Goal: Task Accomplishment & Management: Complete application form

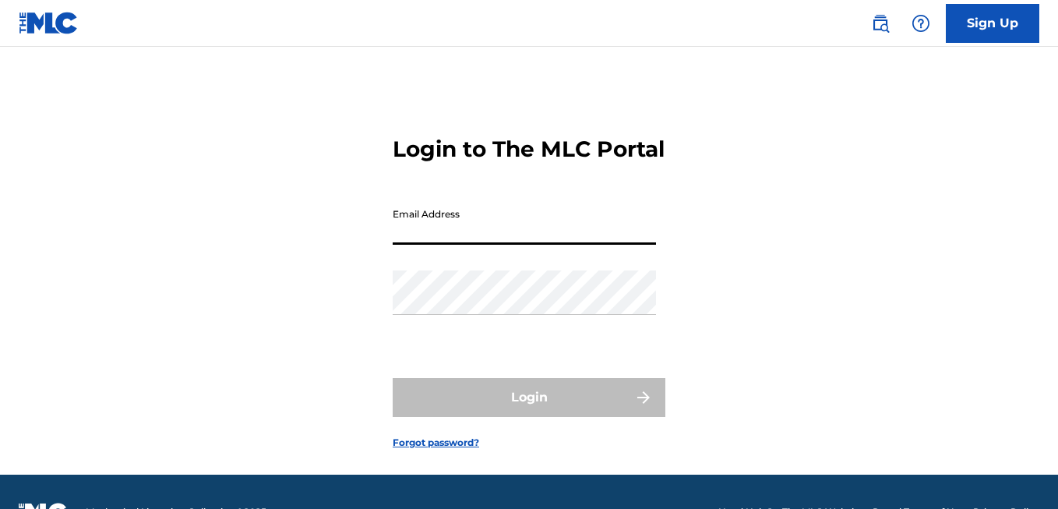
click at [501, 245] on input "Email Address" at bounding box center [524, 222] width 263 height 44
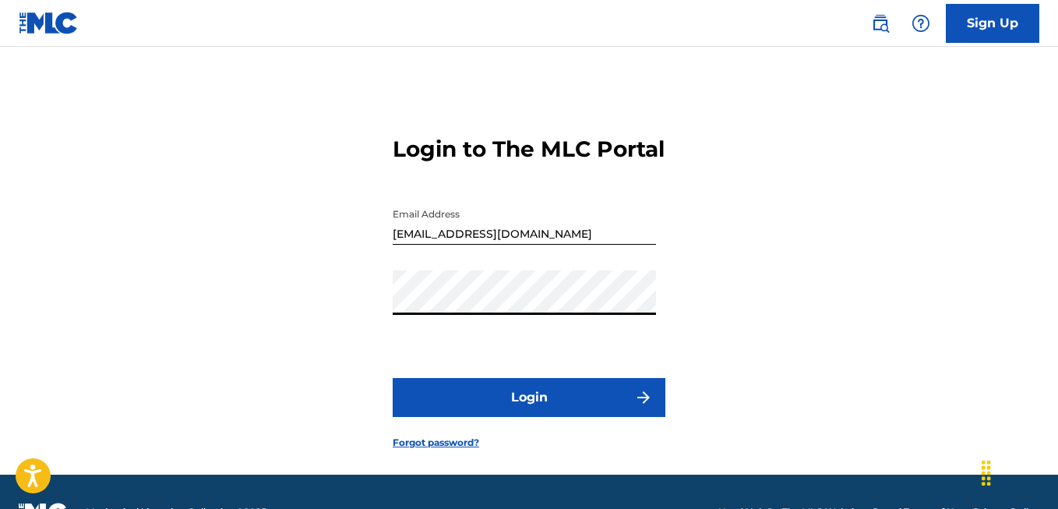
click at [578, 245] on input "[EMAIL_ADDRESS][DOMAIN_NAME]" at bounding box center [524, 222] width 263 height 44
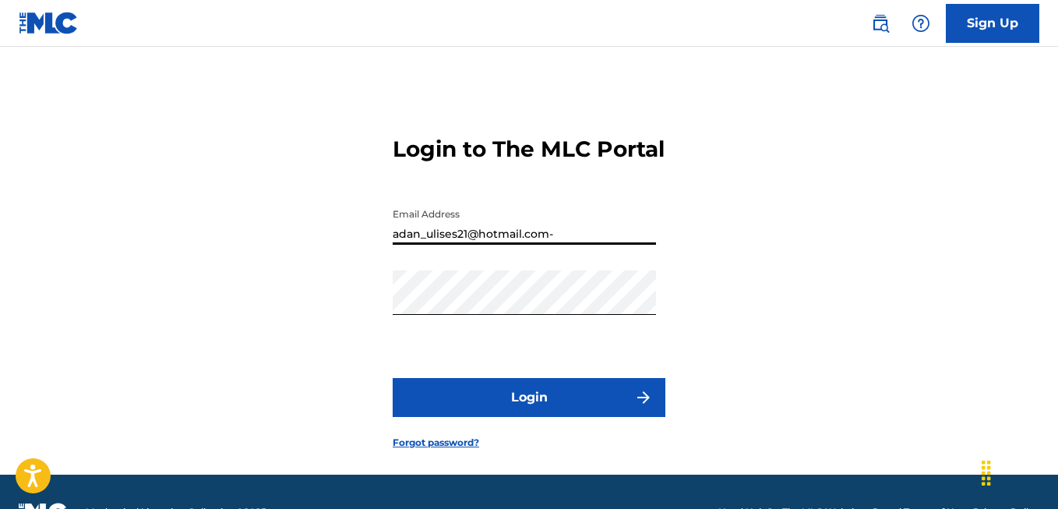
click at [572, 245] on input "adan_ulises21@hotmail.com-" at bounding box center [524, 222] width 263 height 44
type input "adan_ulises21@hotmail.com-"
click at [442, 340] on div "Password" at bounding box center [524, 305] width 263 height 70
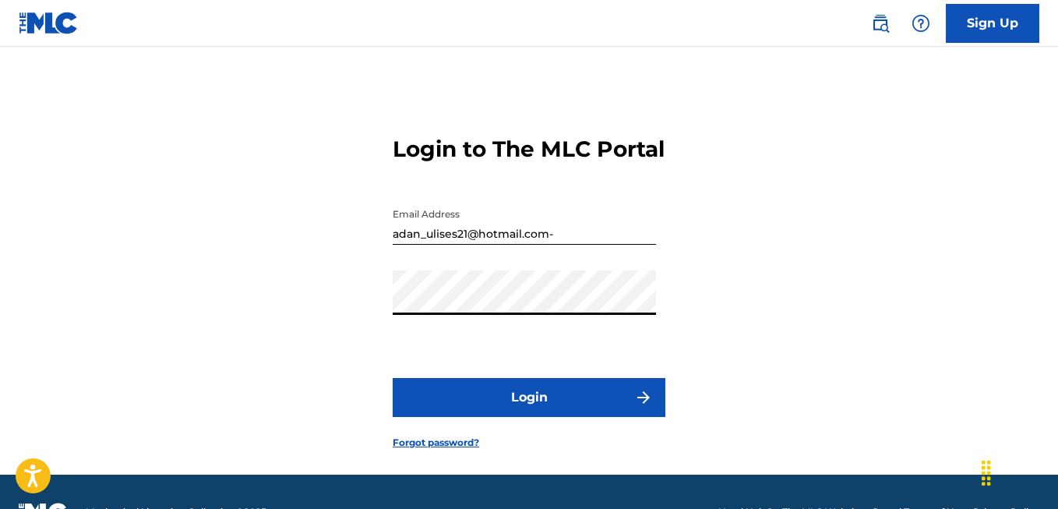
click at [574, 245] on input "adan_ulises21@hotmail.com-" at bounding box center [524, 222] width 263 height 44
click at [577, 417] on button "Login" at bounding box center [529, 397] width 273 height 39
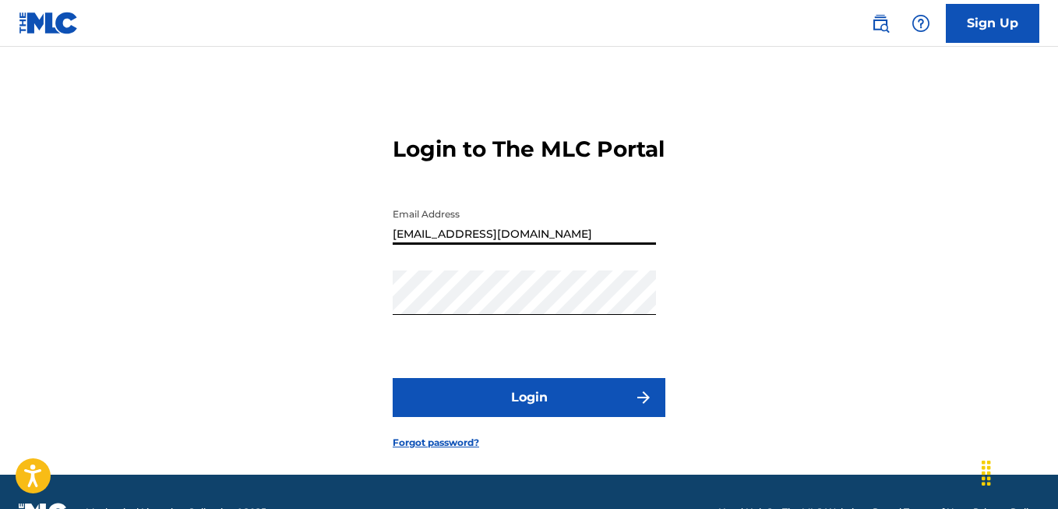
click at [601, 245] on input "[EMAIL_ADDRESS][DOMAIN_NAME]" at bounding box center [524, 222] width 263 height 44
type input "[EMAIL_ADDRESS][DOMAIN_NAME]"
click at [498, 340] on div "Password" at bounding box center [524, 305] width 263 height 70
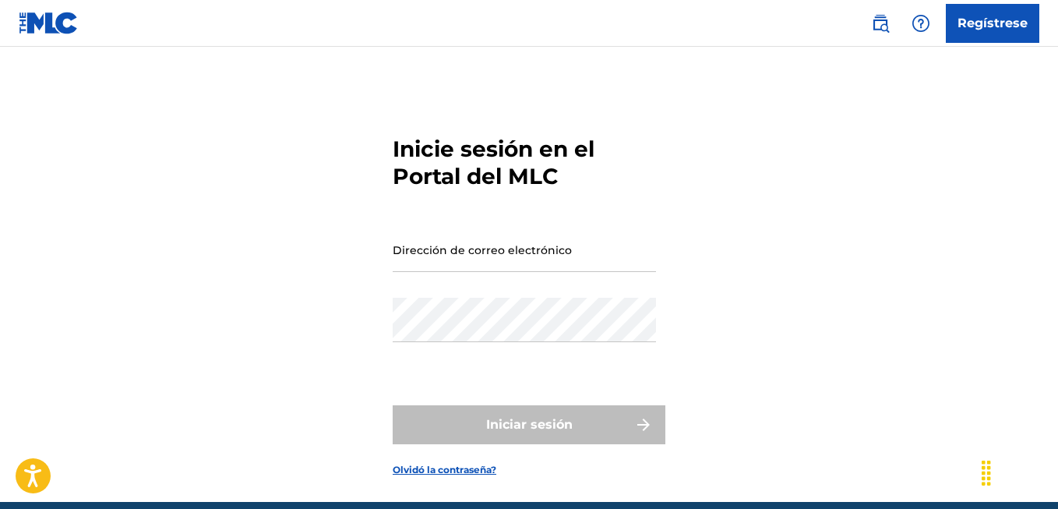
click at [551, 254] on input "Dirección de correo electrónico" at bounding box center [524, 249] width 263 height 44
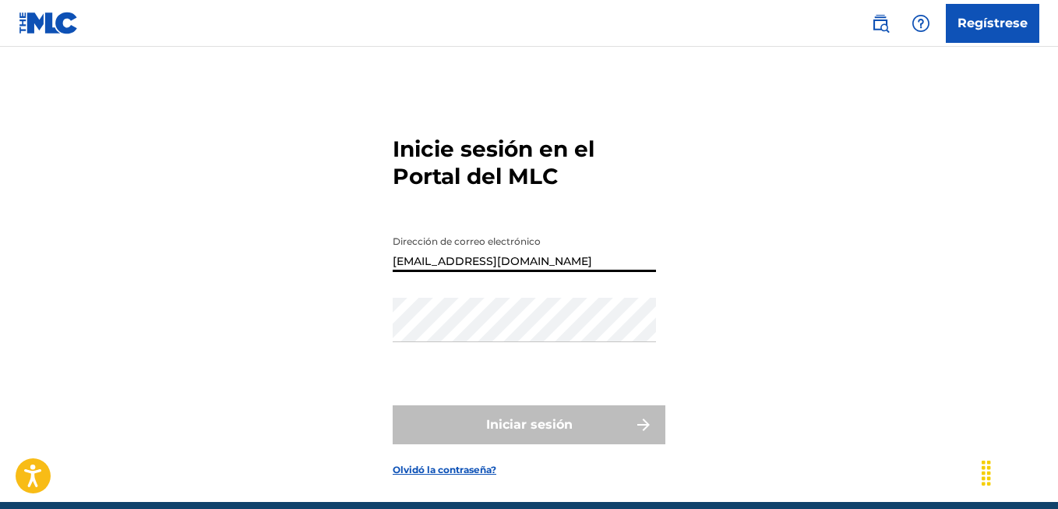
click at [460, 345] on div "Contraseña" at bounding box center [524, 333] width 263 height 70
click at [456, 360] on div "Contraseña" at bounding box center [524, 333] width 263 height 70
click at [421, 350] on div "Contraseña" at bounding box center [524, 333] width 263 height 70
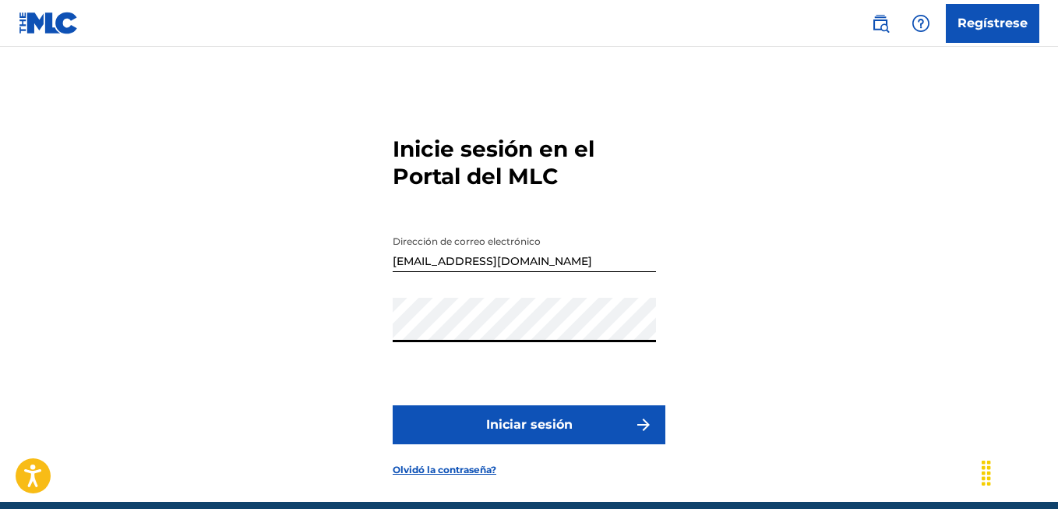
click at [502, 426] on button "Iniciar sesión" at bounding box center [529, 424] width 273 height 39
click at [514, 417] on button "Iniciar sesión" at bounding box center [529, 424] width 273 height 39
click at [567, 262] on input "[EMAIL_ADDRESS][DOMAIN_NAME]" at bounding box center [524, 249] width 263 height 44
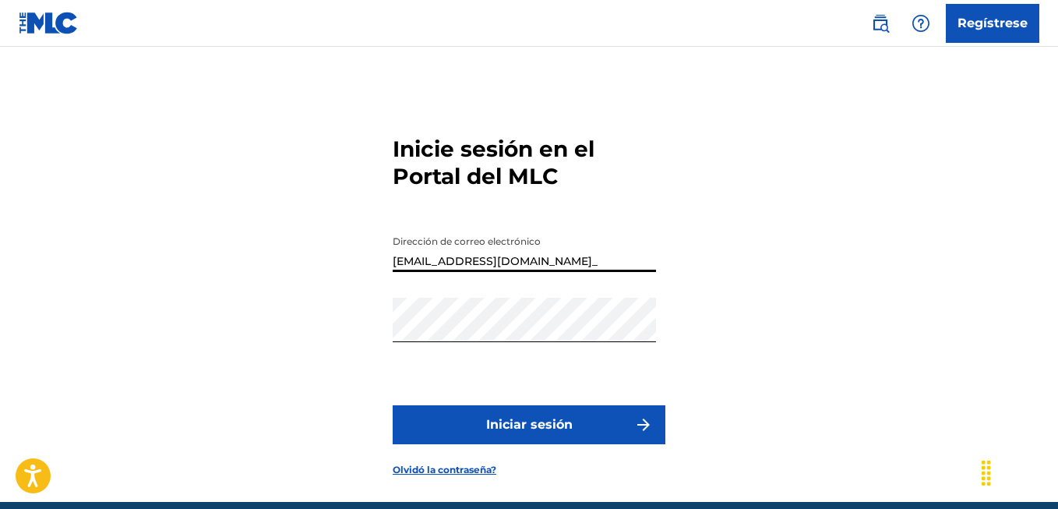
type input "[EMAIL_ADDRESS][DOMAIN_NAME]"
click at [519, 419] on button "Iniciar sesión" at bounding box center [529, 424] width 273 height 39
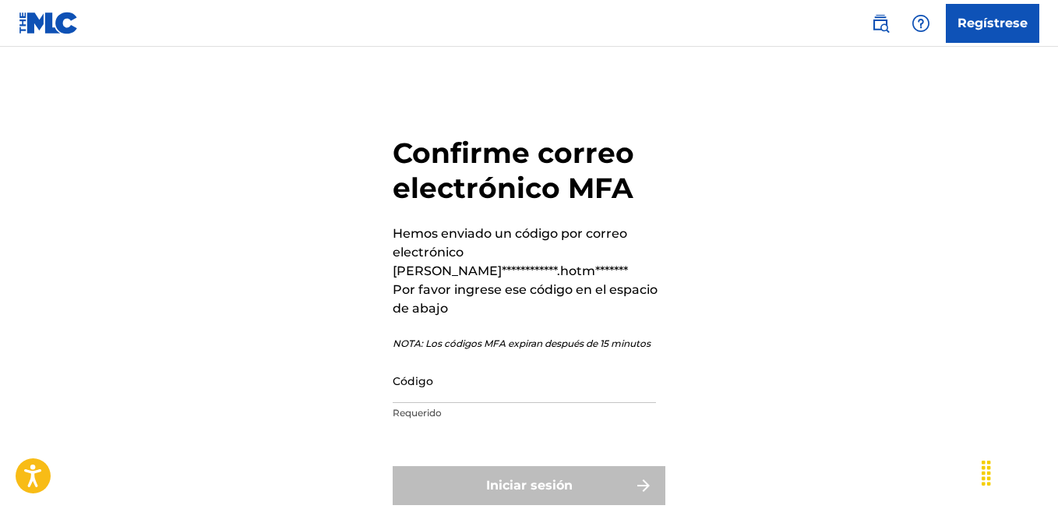
click at [513, 364] on input "Código" at bounding box center [524, 380] width 263 height 44
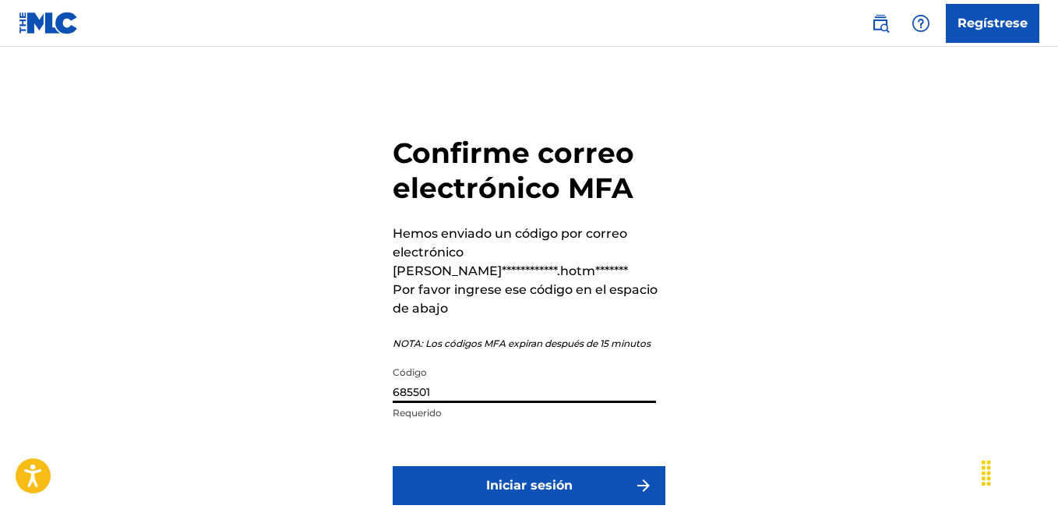
type input "685501"
click at [479, 466] on button "Iniciar sesión" at bounding box center [529, 485] width 273 height 39
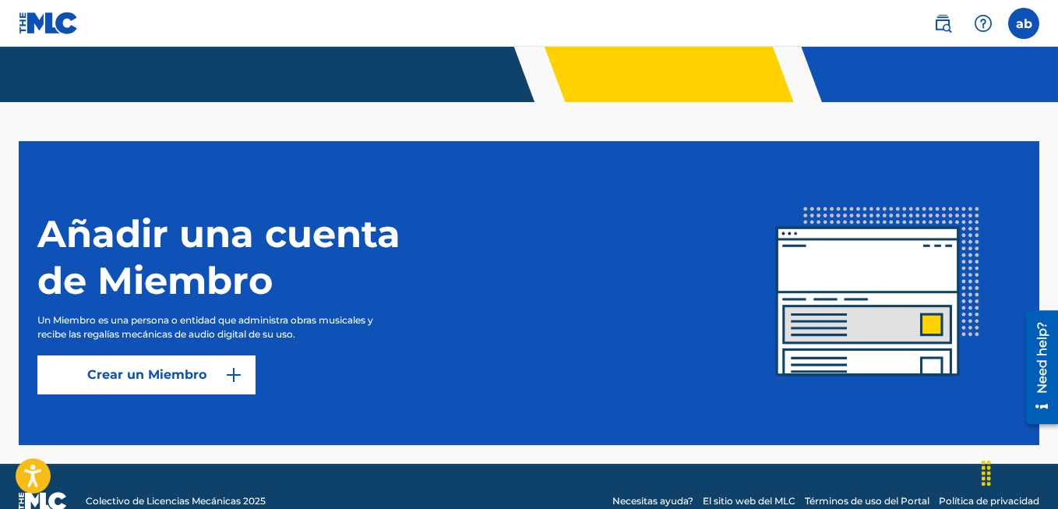
scroll to position [325, 0]
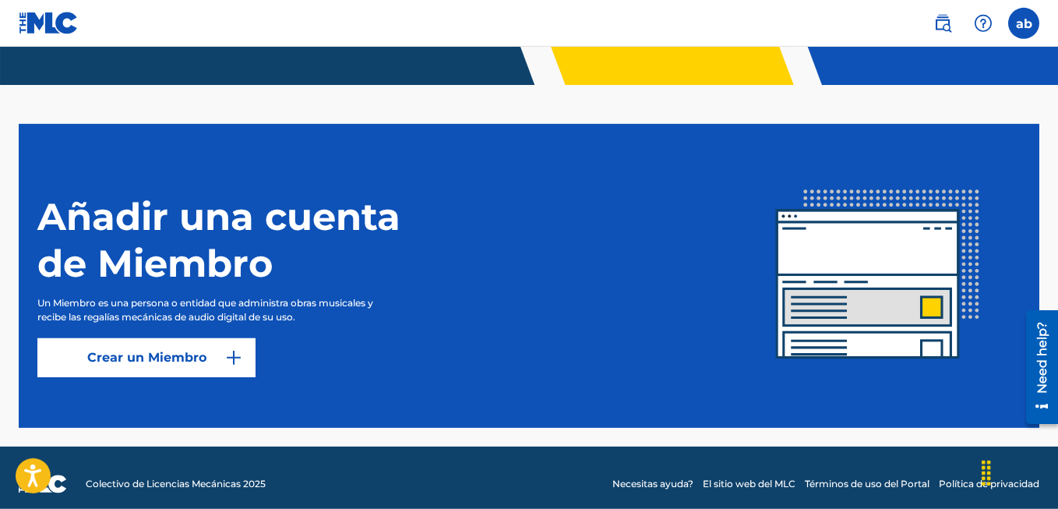
click at [241, 354] on img at bounding box center [233, 357] width 19 height 19
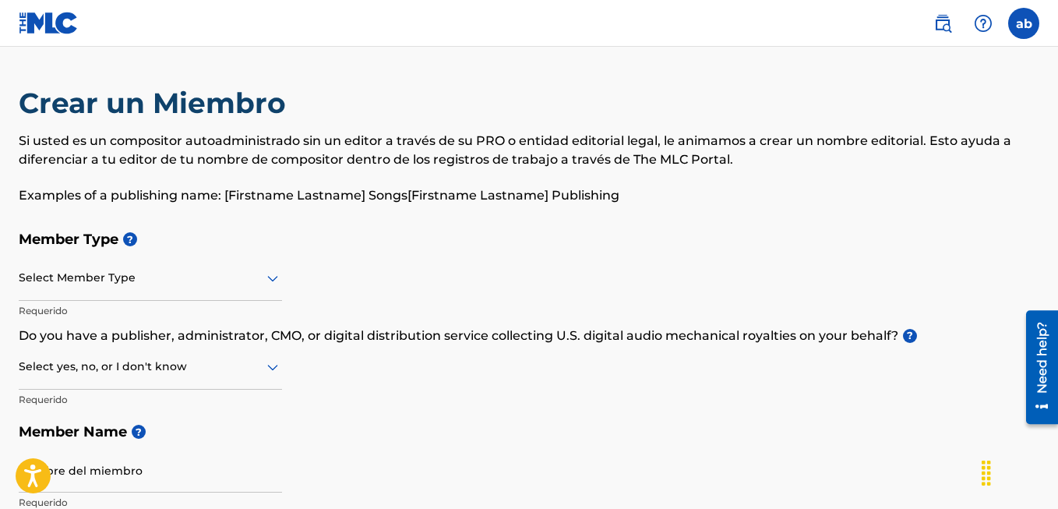
click at [266, 279] on icon at bounding box center [272, 278] width 19 height 19
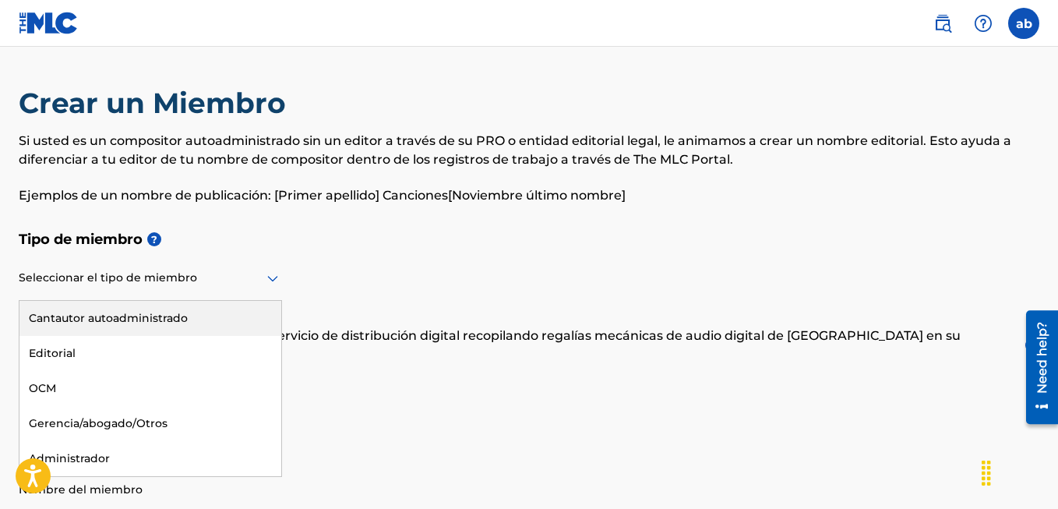
click at [266, 279] on icon at bounding box center [272, 278] width 19 height 19
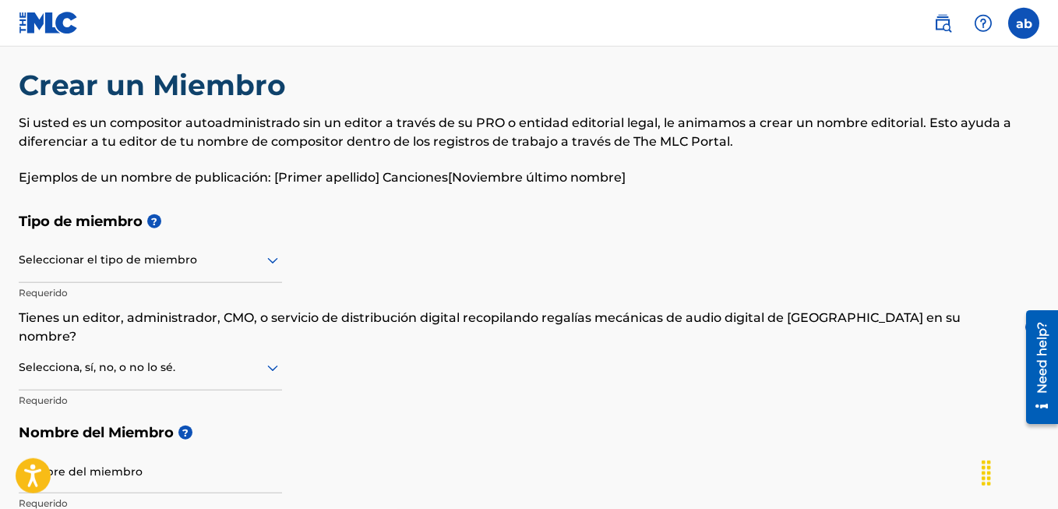
scroll to position [39, 0]
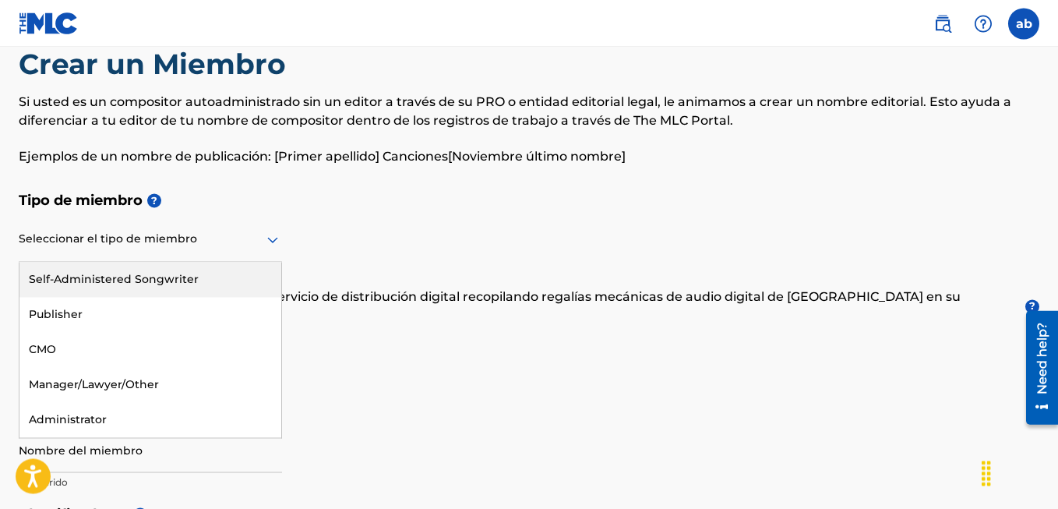
click at [276, 244] on icon at bounding box center [272, 239] width 19 height 19
click at [190, 280] on div "Cantautor autoadministrado" at bounding box center [150, 279] width 262 height 35
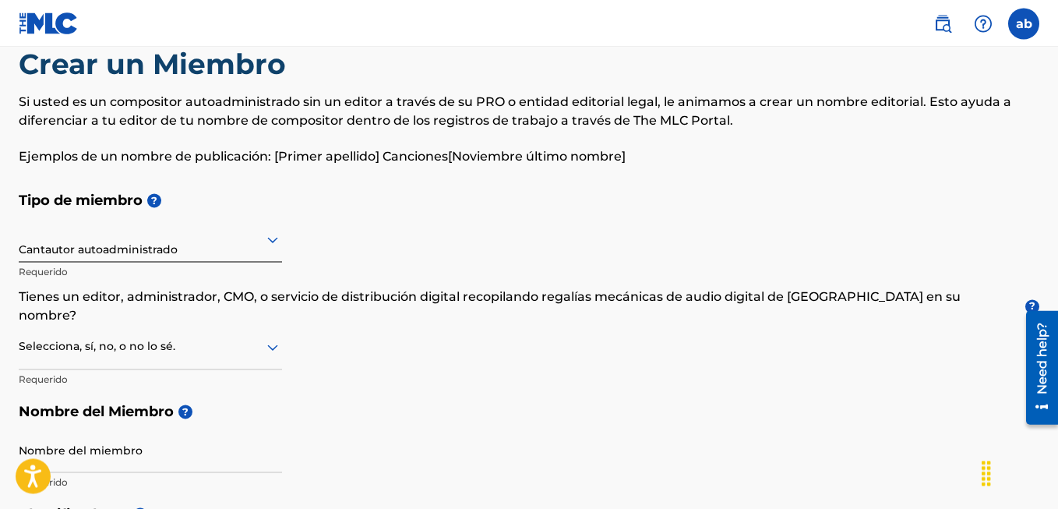
click at [272, 337] on icon at bounding box center [272, 346] width 19 height 19
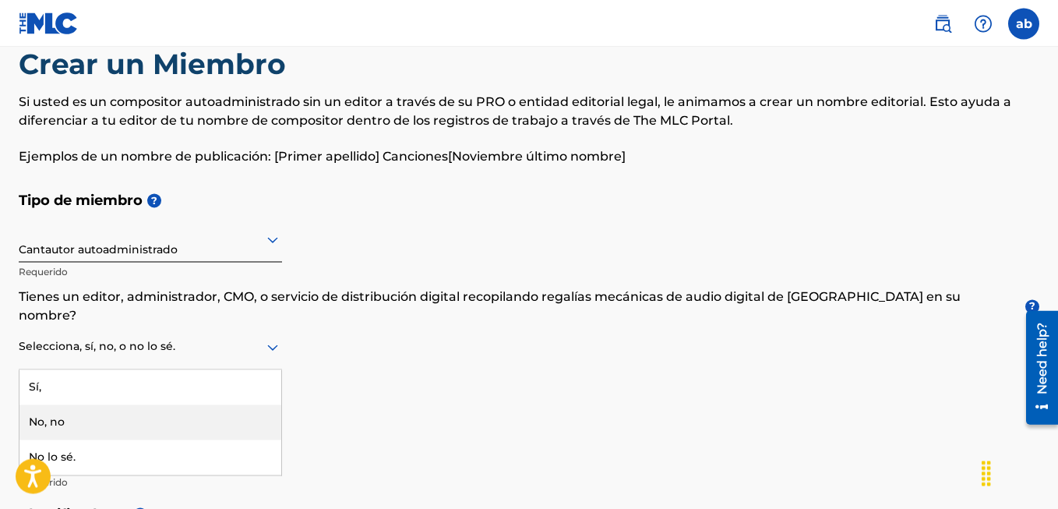
click at [204, 407] on div "No, no" at bounding box center [150, 421] width 262 height 35
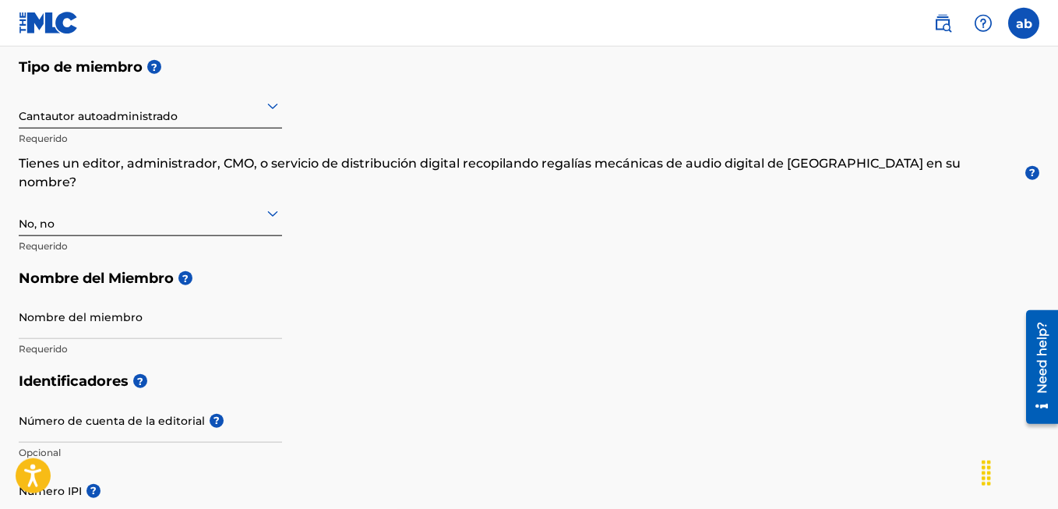
scroll to position [209, 0]
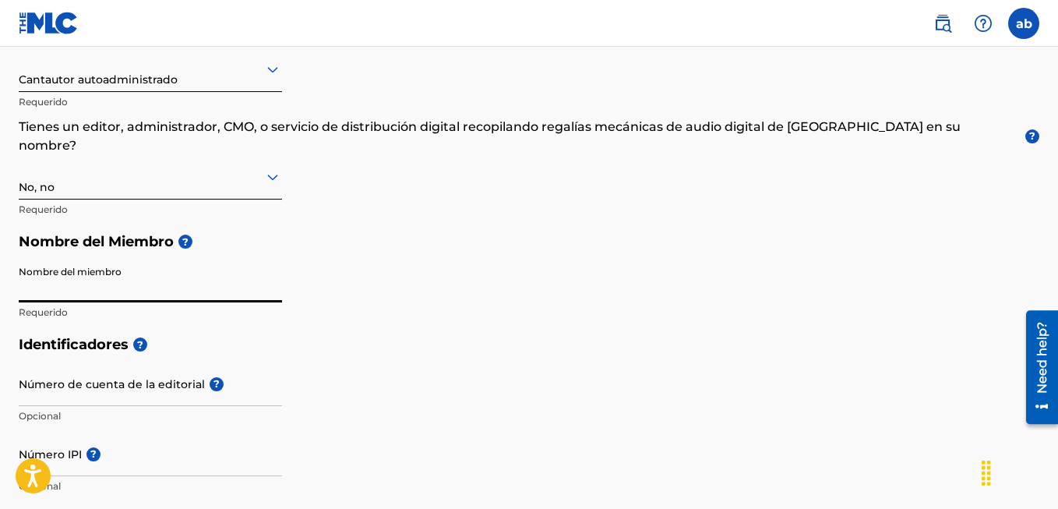
click at [189, 267] on input "Nombre del miembro" at bounding box center [150, 280] width 263 height 44
click at [273, 77] on icon at bounding box center [272, 69] width 19 height 19
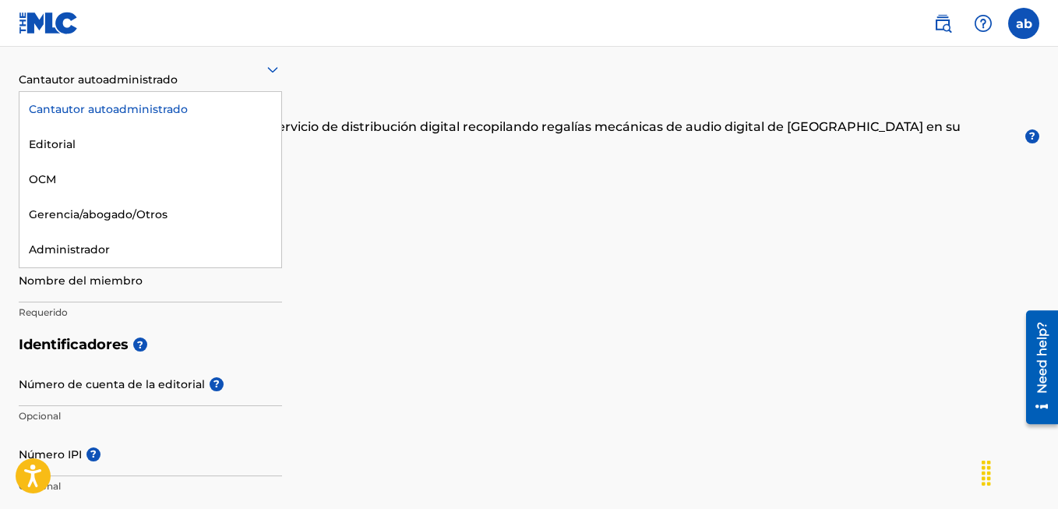
click at [273, 80] on div "Cantautor autoadministrado" at bounding box center [150, 69] width 263 height 38
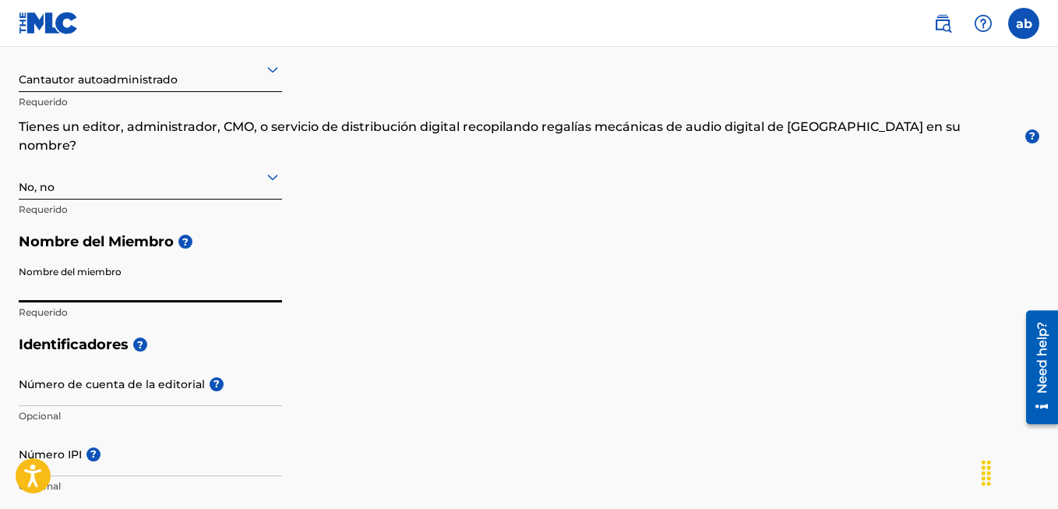
click at [178, 274] on input "Nombre del miembro" at bounding box center [150, 280] width 263 height 44
click at [168, 371] on input "Número de cuenta de la editorial ?" at bounding box center [150, 383] width 263 height 44
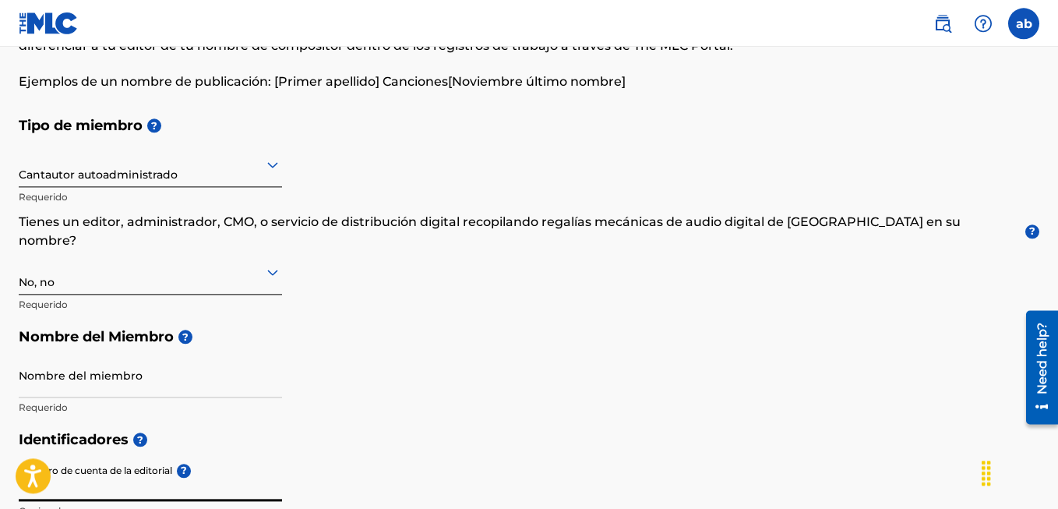
scroll to position [136, 0]
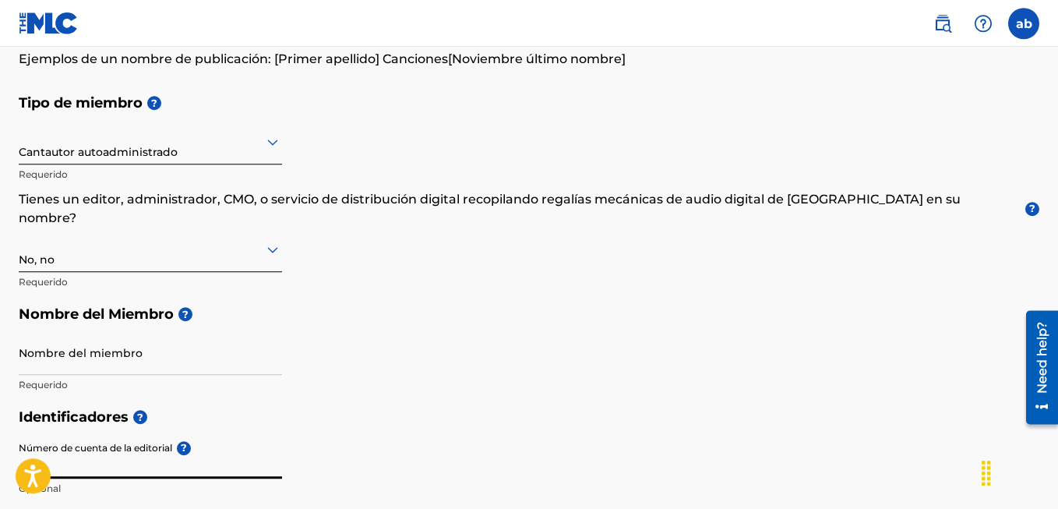
click at [162, 337] on input "Nombre del miembro" at bounding box center [150, 352] width 263 height 44
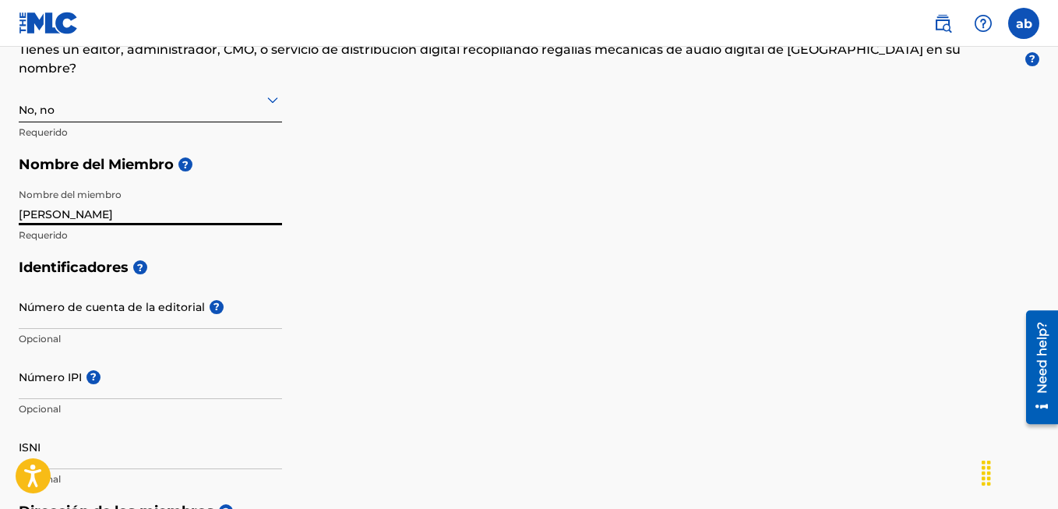
scroll to position [288, 0]
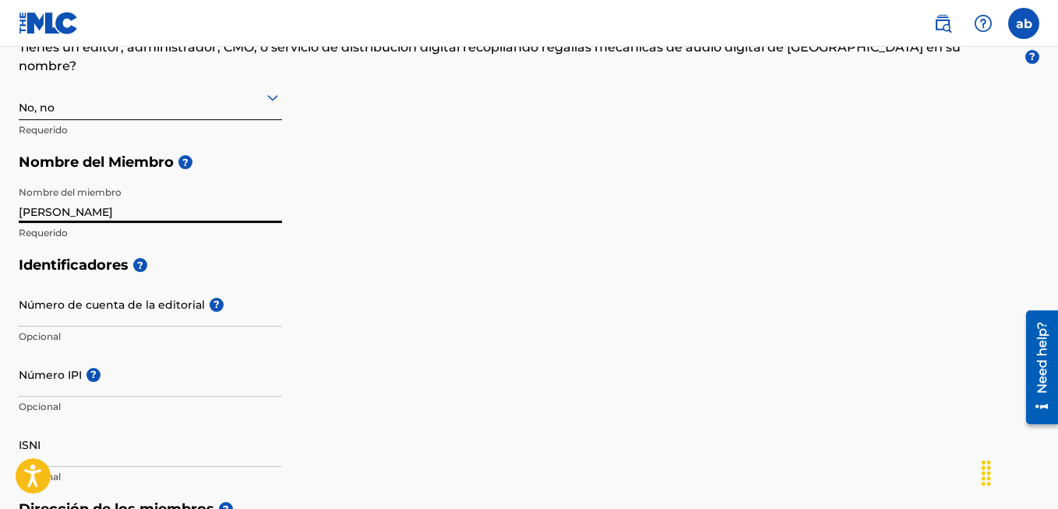
type input "[PERSON_NAME]"
click at [192, 294] on input "Número de cuenta de la editorial ?" at bounding box center [150, 304] width 263 height 44
click at [185, 282] on div "Número de cuenta de la editorial ? Opcional" at bounding box center [150, 317] width 263 height 70
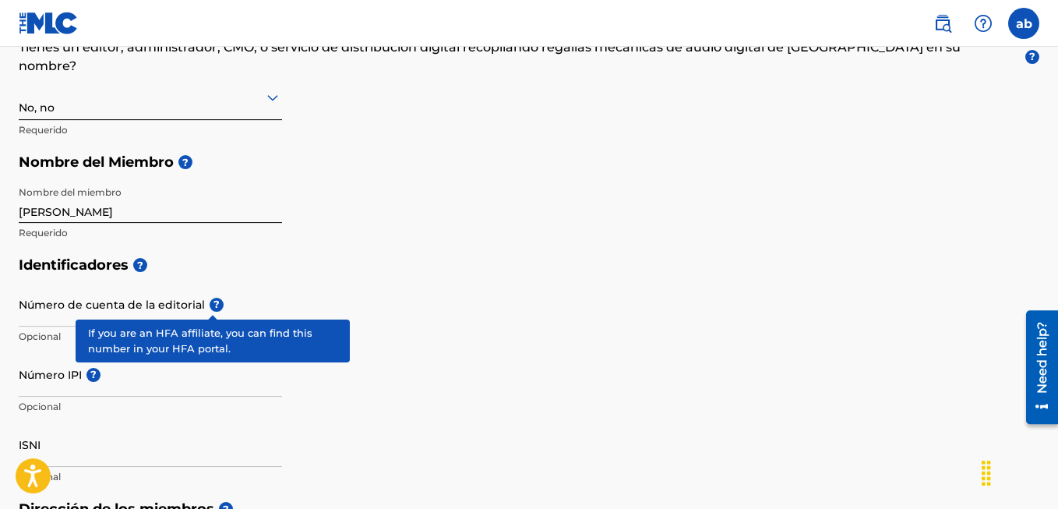
click at [210, 298] on span "?" at bounding box center [217, 305] width 14 height 14
click at [207, 286] on input "Número de cuenta de la editorial ?" at bounding box center [150, 304] width 263 height 44
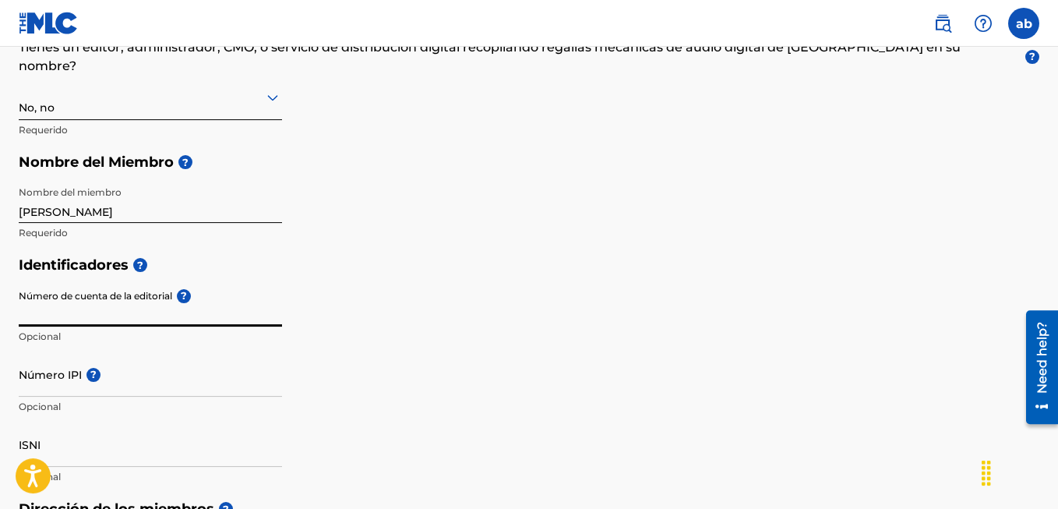
click at [206, 286] on input "Número de cuenta de la editorial ?" at bounding box center [150, 304] width 263 height 44
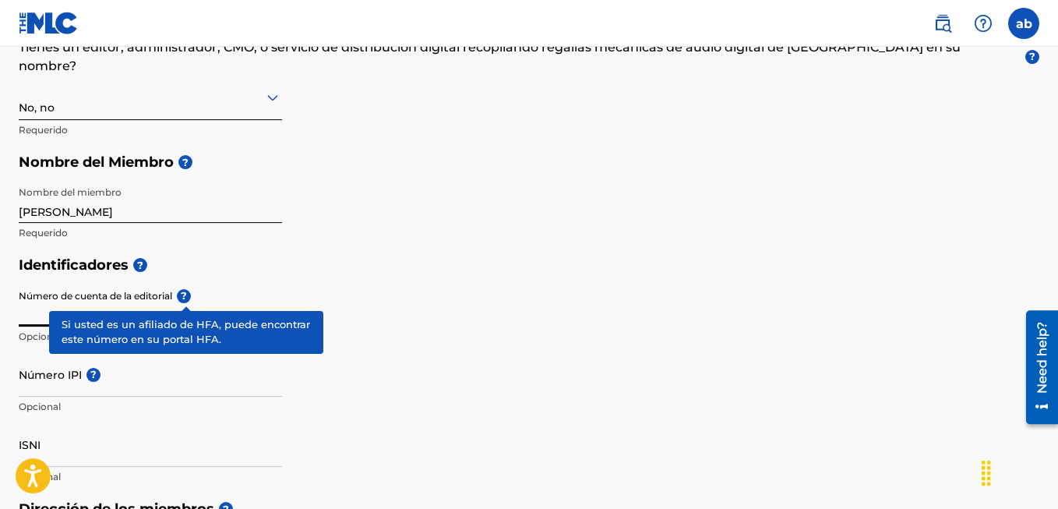
click at [186, 283] on div "Número de cuenta de la editorial ? Opcional" at bounding box center [150, 317] width 263 height 70
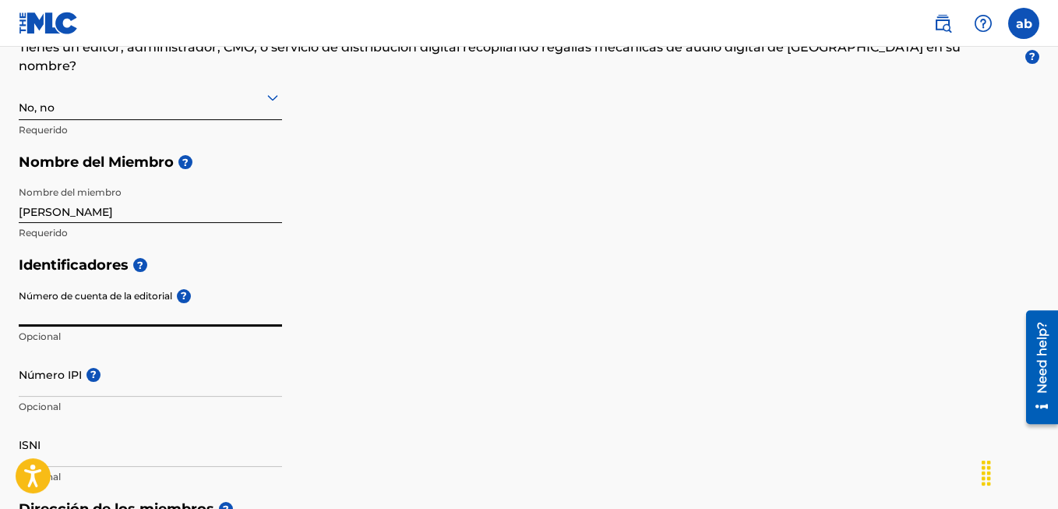
click at [186, 283] on input "Número de cuenta de la editorial ?" at bounding box center [150, 304] width 263 height 44
click at [227, 252] on h5 "Identificadores ?" at bounding box center [529, 264] width 1020 height 33
click at [116, 379] on div "Número IPI ? Opcional" at bounding box center [150, 387] width 263 height 70
click at [114, 368] on input "Número IPI ?" at bounding box center [150, 374] width 263 height 44
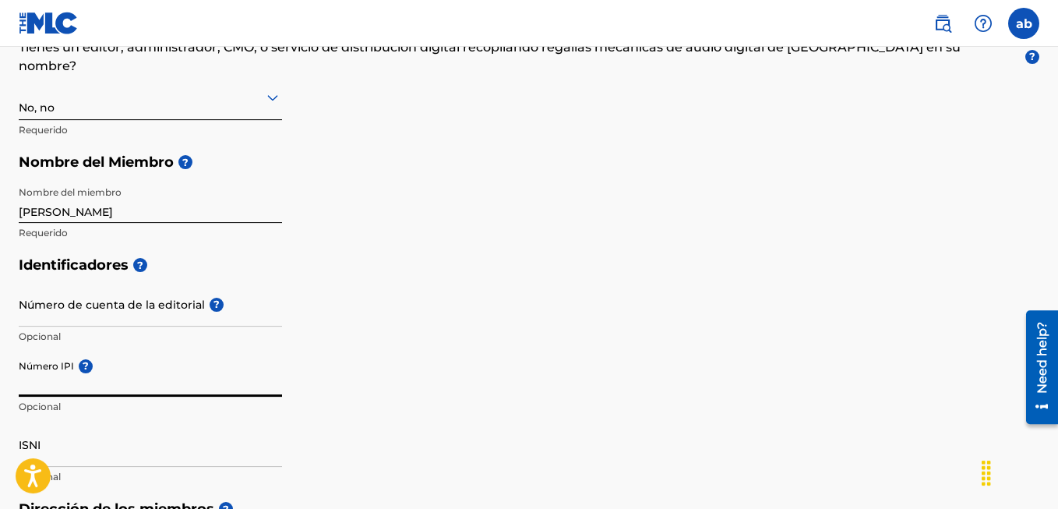
paste input "01204387085"
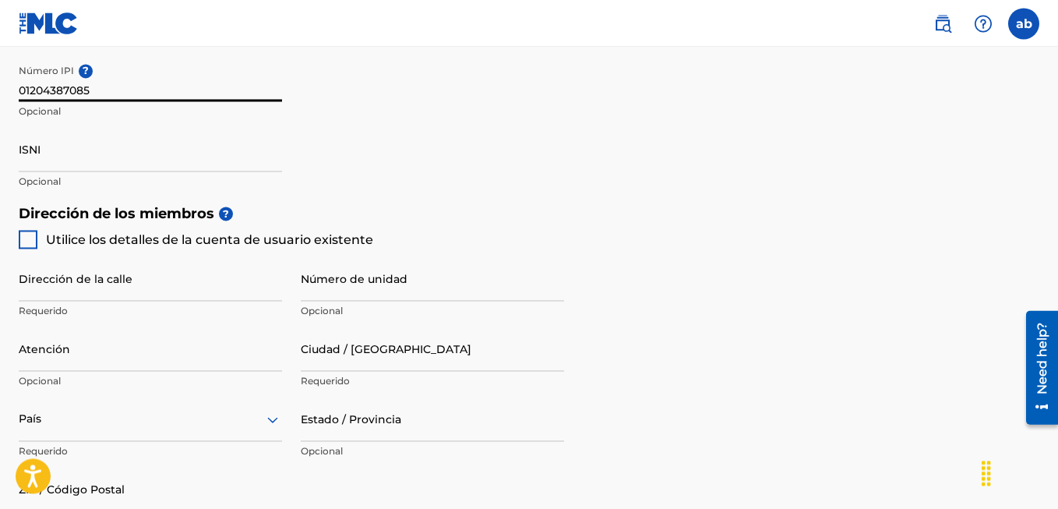
scroll to position [592, 0]
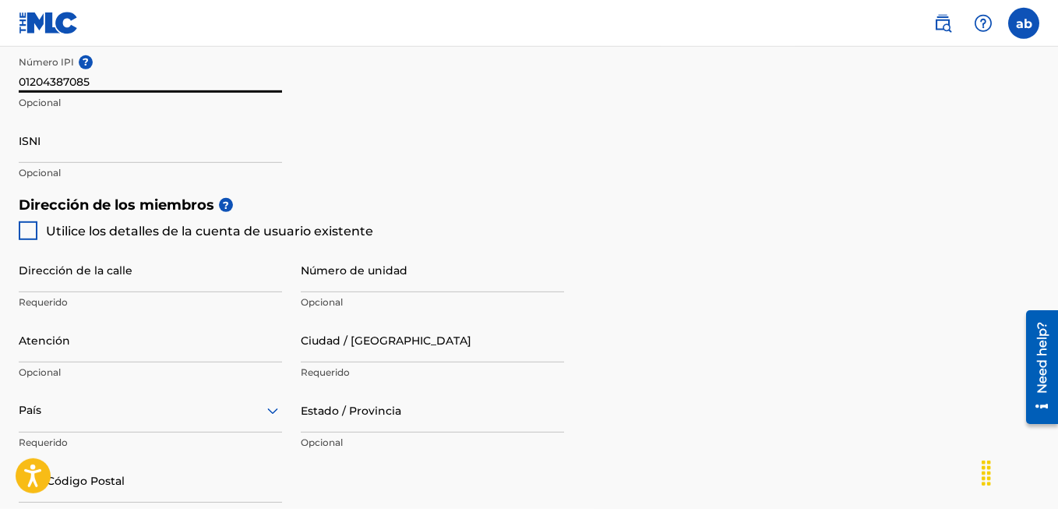
type input "01204387085"
click at [26, 221] on div at bounding box center [28, 230] width 19 height 19
type input "colonia tierra y libertad [GEOGRAPHIC_DATA][DATE][PERSON_NAME]"
type input "guasave"
type input "[GEOGRAPHIC_DATA]"
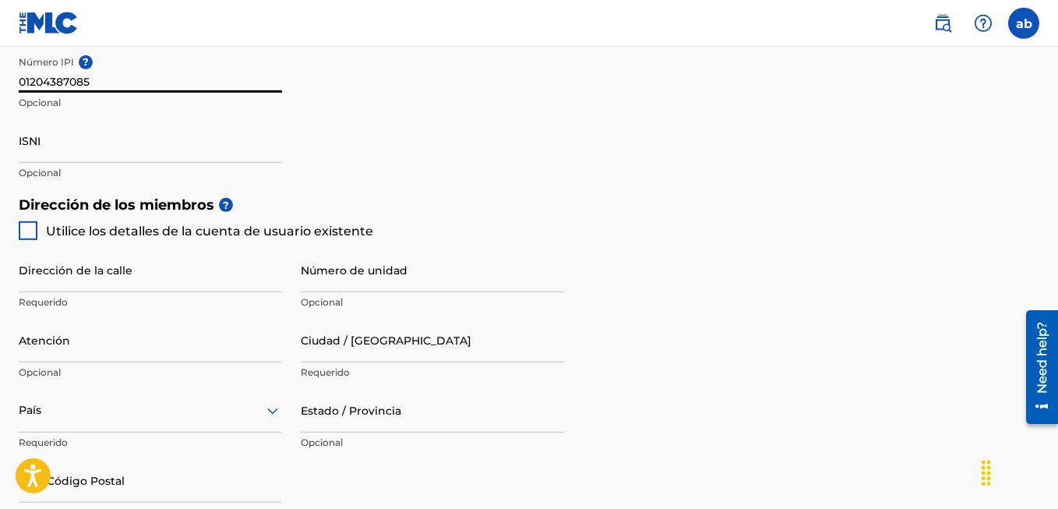
type input "81090"
type input "687"
type input "1610528"
type input "[EMAIL_ADDRESS][DOMAIN_NAME]"
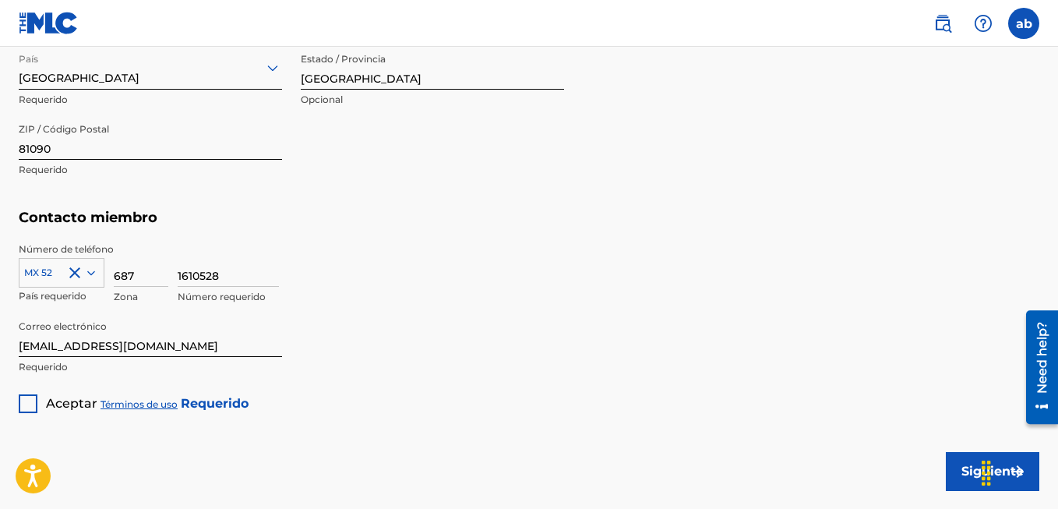
scroll to position [937, 0]
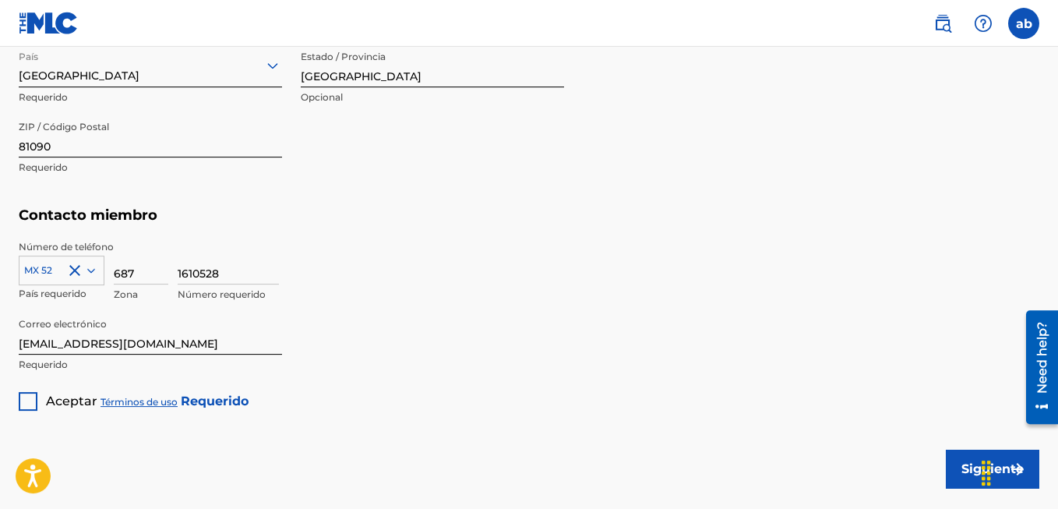
click at [36, 392] on div at bounding box center [28, 401] width 19 height 19
click at [976, 449] on button "Siguiente" at bounding box center [992, 468] width 93 height 39
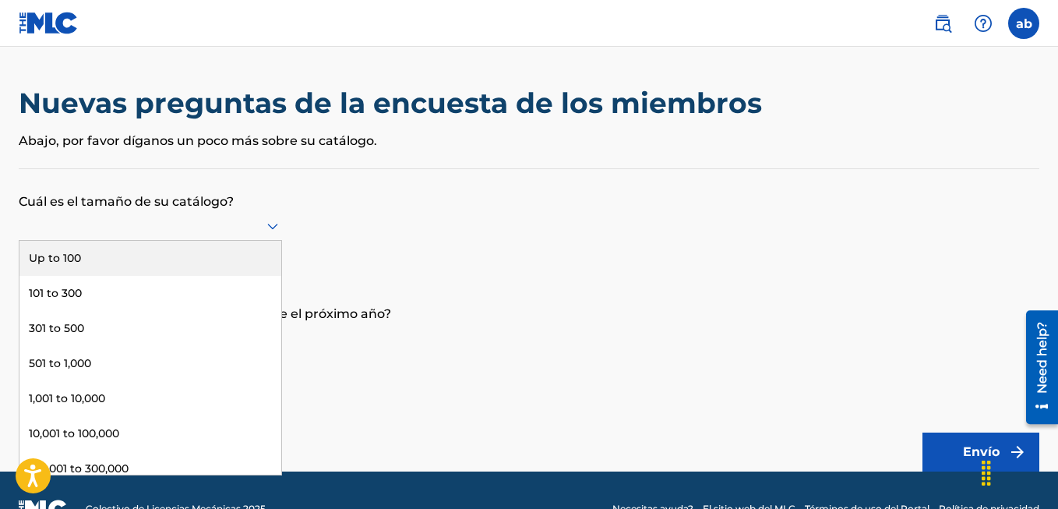
click at [275, 227] on icon at bounding box center [272, 227] width 11 height 6
click at [224, 258] on div "Hasta 100" at bounding box center [150, 258] width 262 height 35
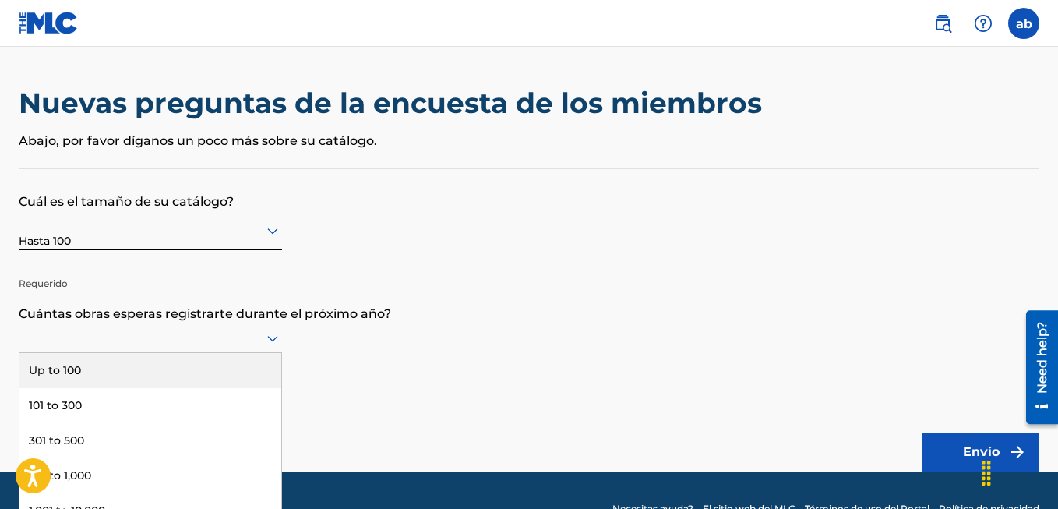
scroll to position [37, 0]
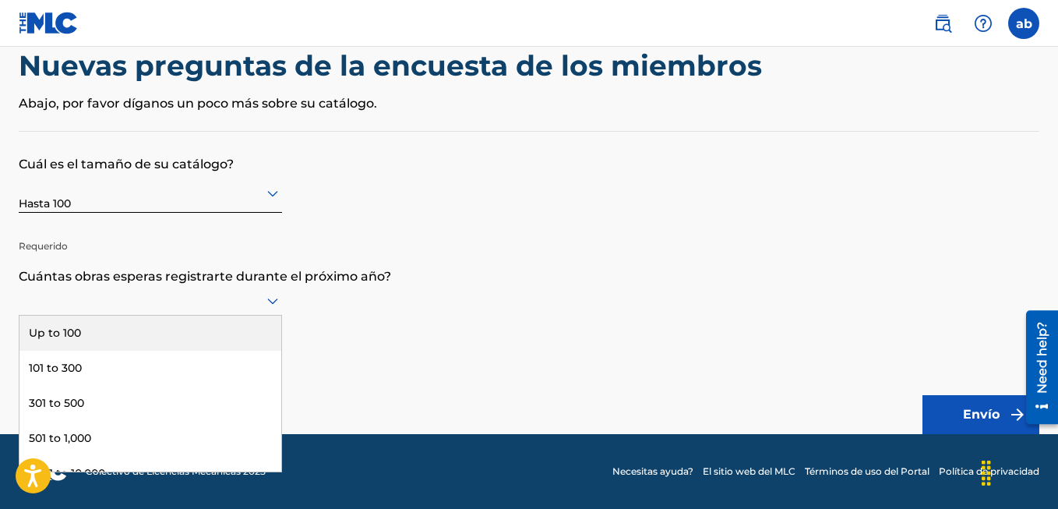
click at [262, 315] on div "9 results available. Use Up and Down to choose options, press Enter to select t…" at bounding box center [150, 301] width 263 height 30
click at [203, 338] on div "Hasta 100" at bounding box center [150, 332] width 262 height 35
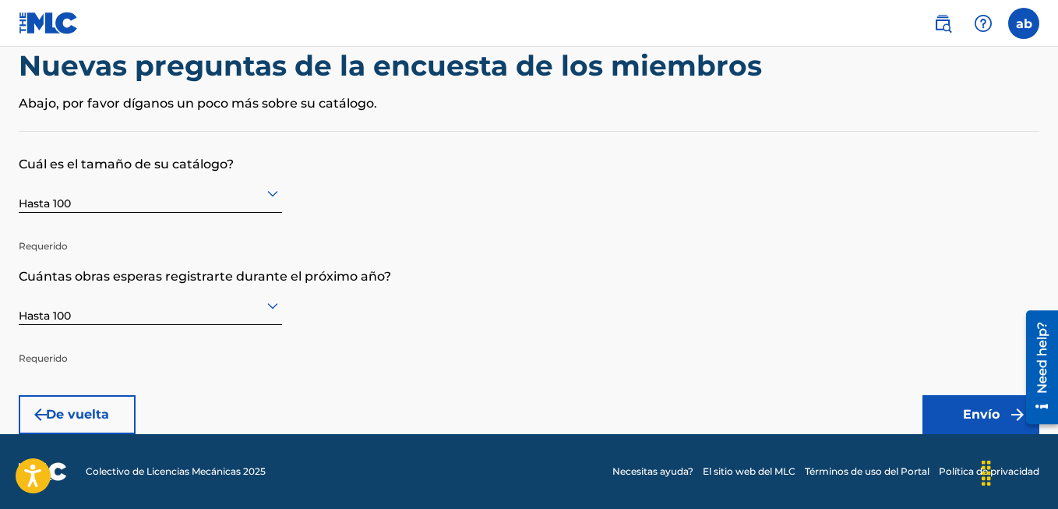
click at [964, 404] on button "Envío" at bounding box center [980, 414] width 117 height 39
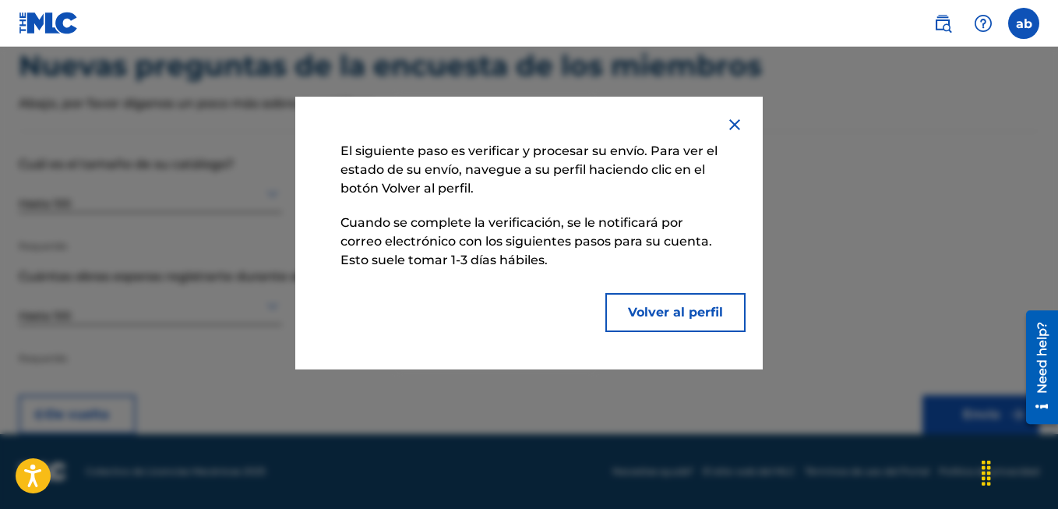
click at [659, 308] on button "Volver al perfil" at bounding box center [675, 312] width 140 height 39
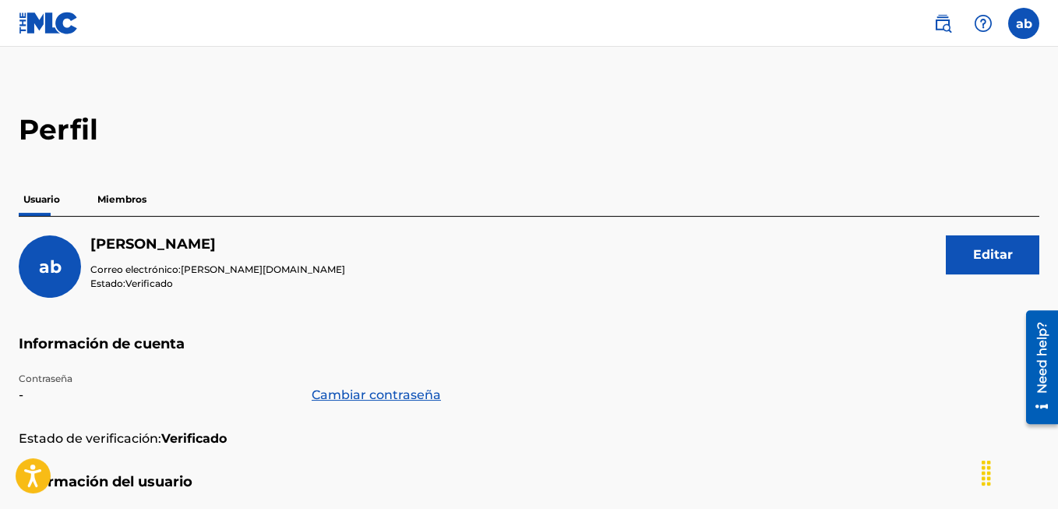
scroll to position [8, 0]
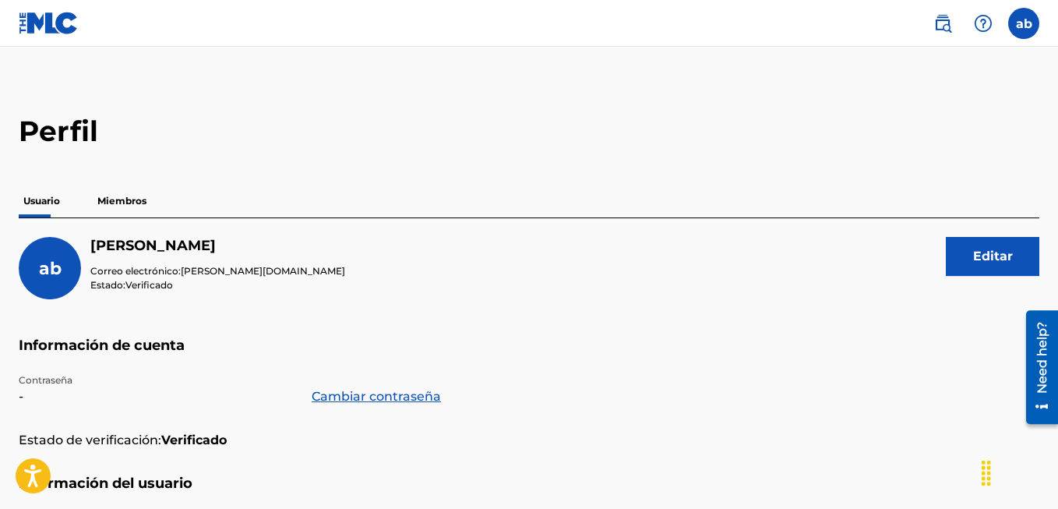
click at [112, 205] on p "Miembros" at bounding box center [122, 201] width 58 height 33
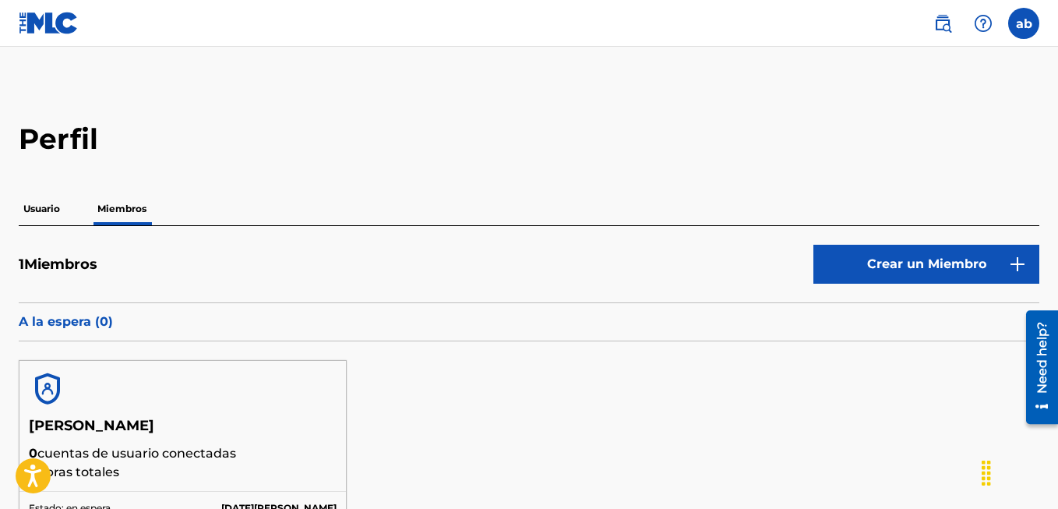
click at [29, 213] on p "Usuario" at bounding box center [42, 208] width 46 height 33
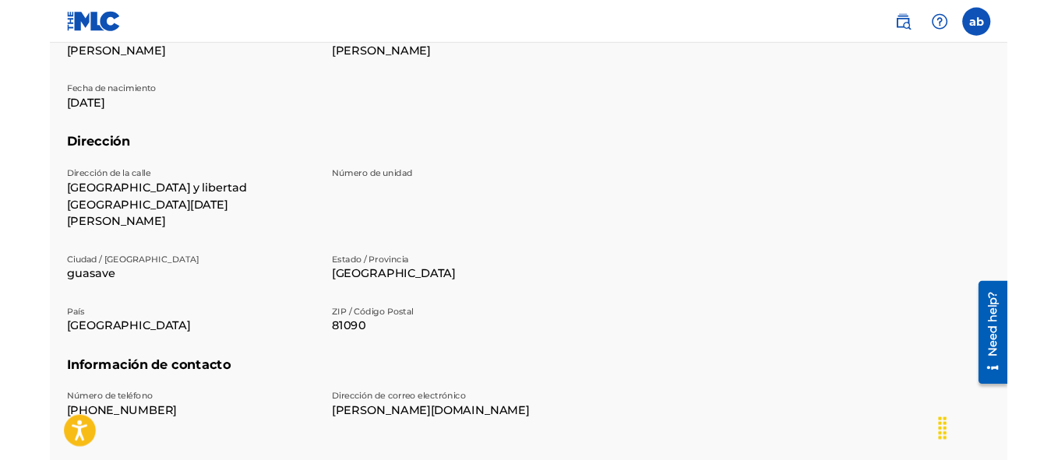
scroll to position [502, 0]
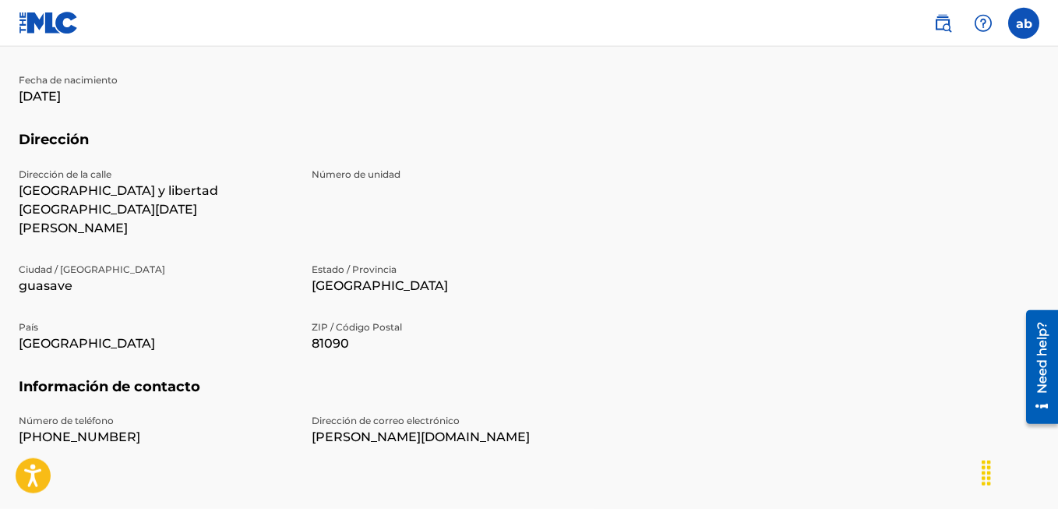
click at [372, 428] on p "[PERSON_NAME][DOMAIN_NAME]" at bounding box center [449, 437] width 274 height 19
